Goal: Task Accomplishment & Management: Manage account settings

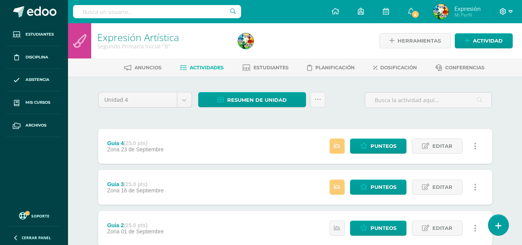
click at [509, 12] on icon at bounding box center [511, 11] width 4 height 7
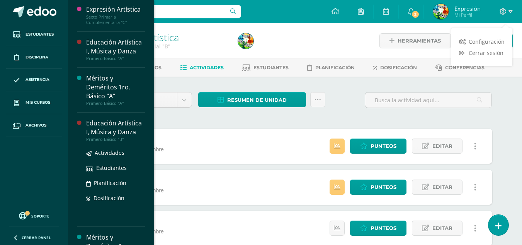
scroll to position [507, 0]
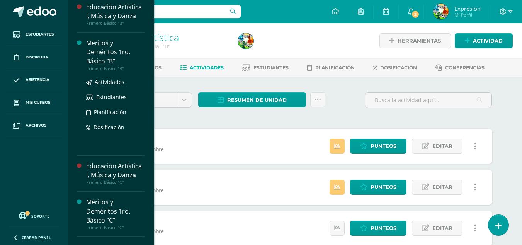
click at [102, 65] on div "Méritos y Deméritos 1ro. Básico "B"" at bounding box center [115, 52] width 59 height 27
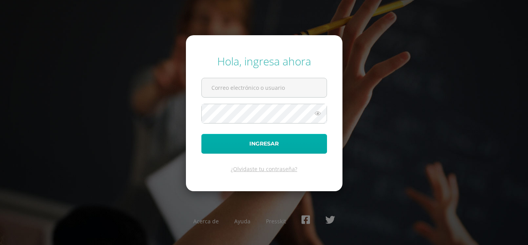
type input "luis_pirir@donbosco.edu.gt"
click at [279, 145] on button "Ingresar" at bounding box center [264, 144] width 126 height 20
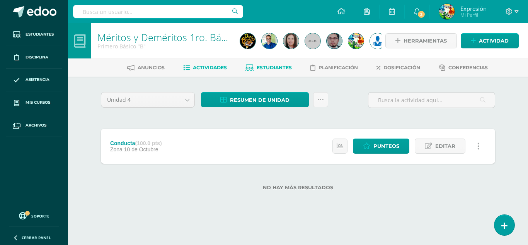
click at [280, 67] on span "Estudiantes" at bounding box center [274, 68] width 35 height 6
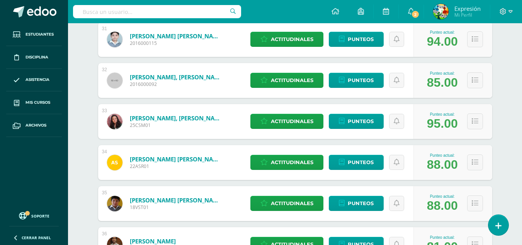
scroll to position [1444, 0]
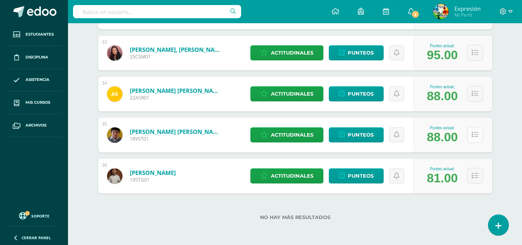
click at [471, 135] on button at bounding box center [475, 135] width 16 height 16
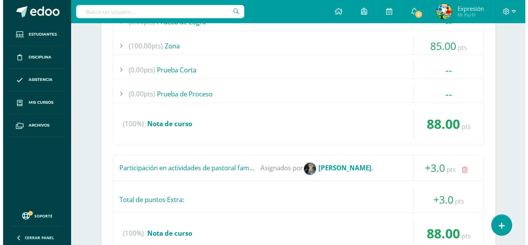
scroll to position [1676, 0]
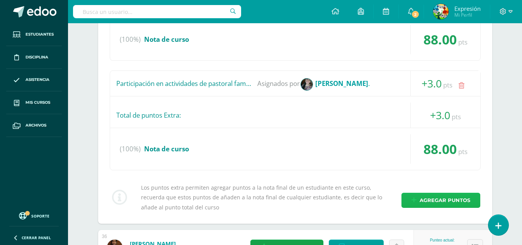
click at [437, 196] on span "Agregar puntos" at bounding box center [445, 200] width 51 height 14
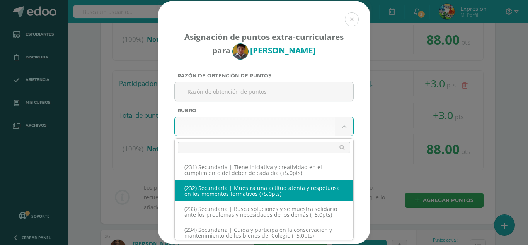
scroll to position [5522, 0]
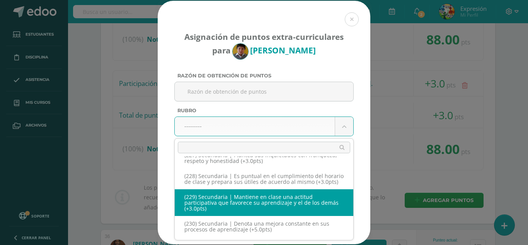
select select "260"
type input "3"
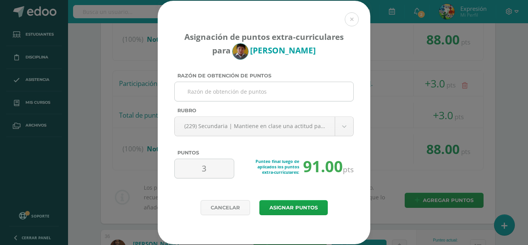
click at [262, 94] on input "Razón de obtención de puntos" at bounding box center [264, 91] width 172 height 19
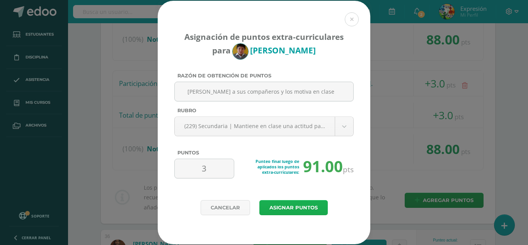
type input "Ayuda a sus compañeros y los motiva en clase"
click at [295, 208] on button "Asignar puntos" at bounding box center [293, 207] width 68 height 15
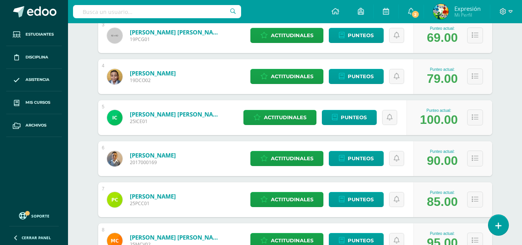
scroll to position [376, 0]
